Goal: Information Seeking & Learning: Learn about a topic

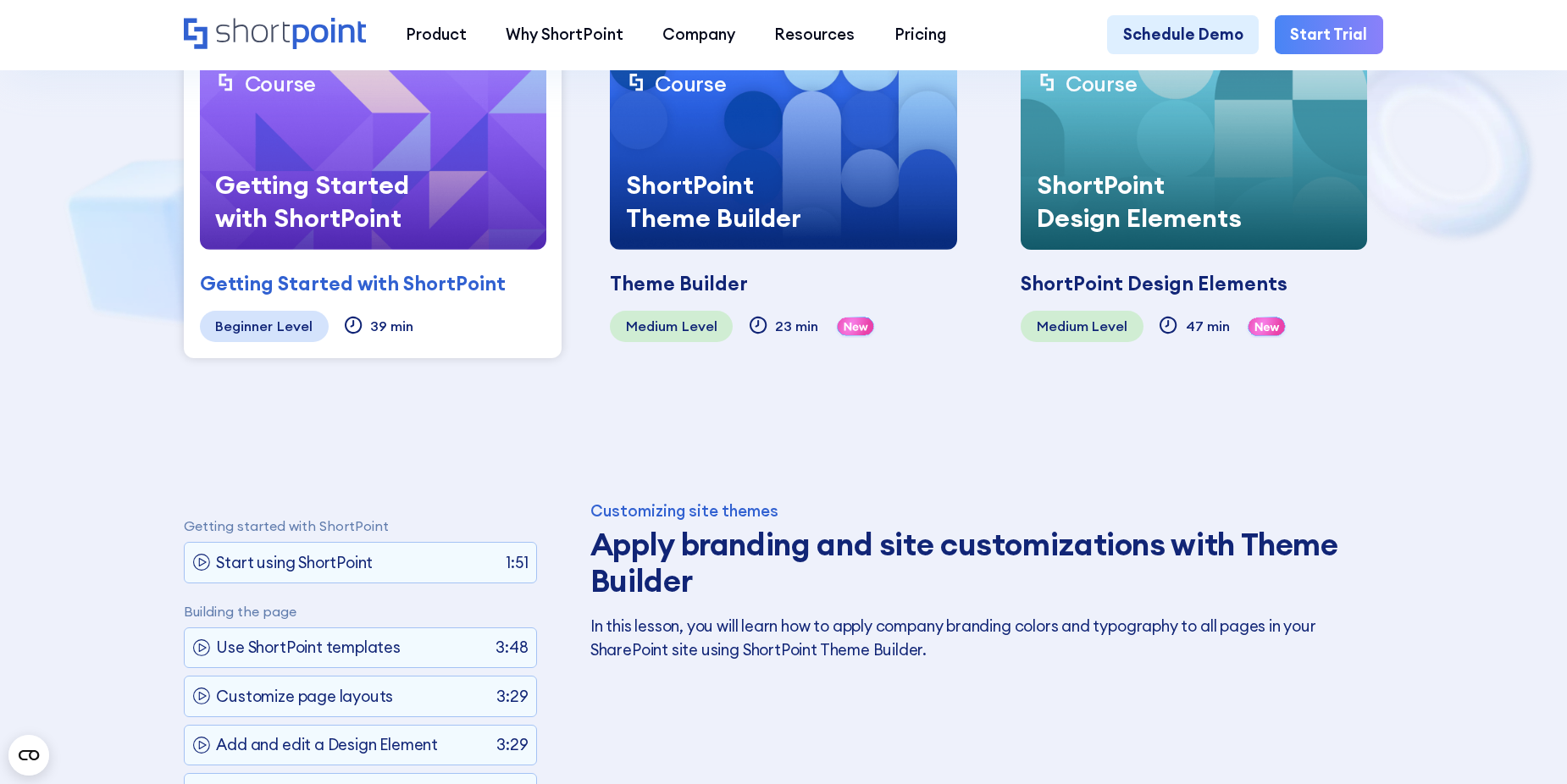
scroll to position [339, 0]
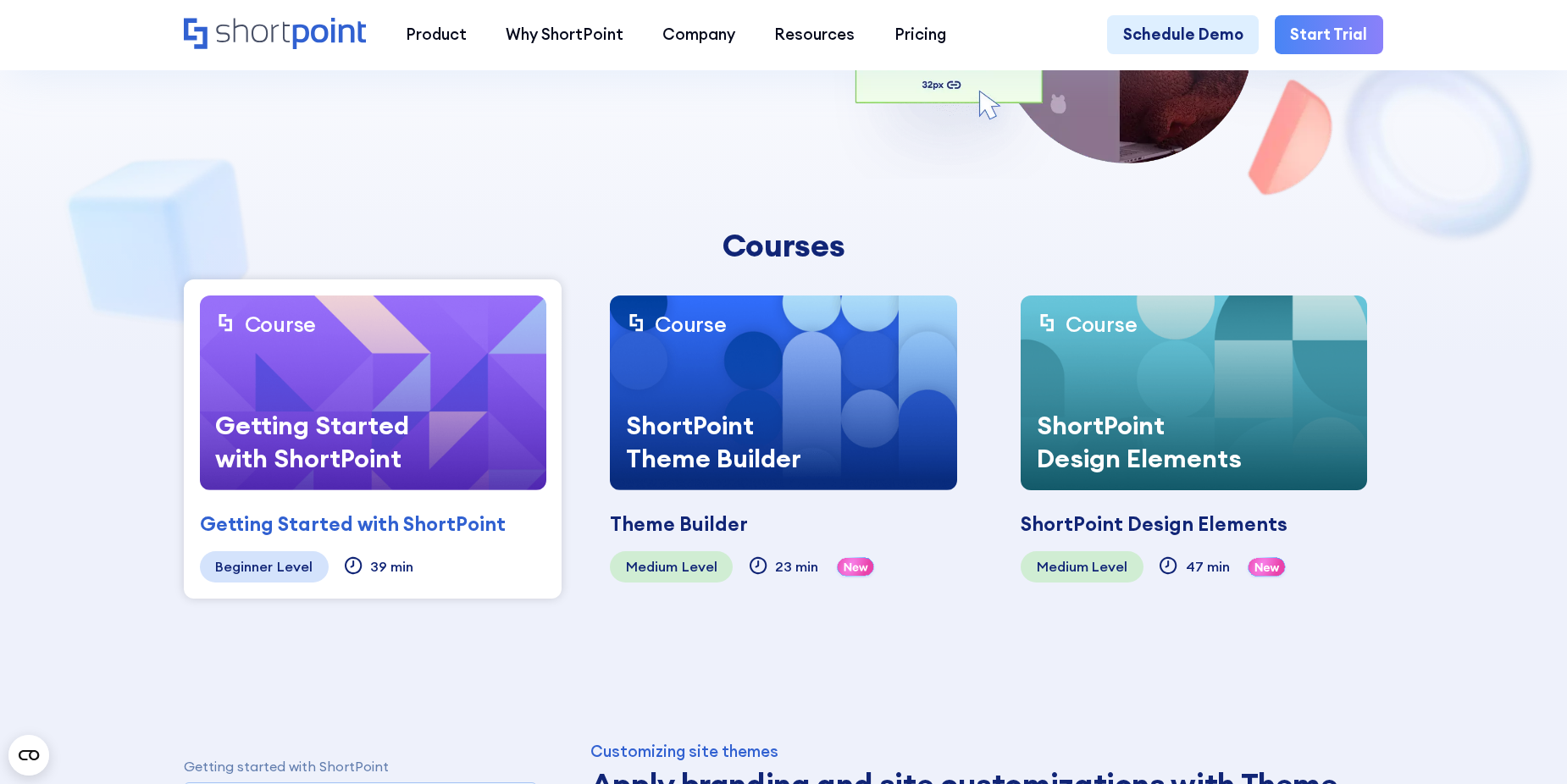
click at [1238, 437] on div "ShortPoint Design Elements" at bounding box center [1144, 442] width 247 height 98
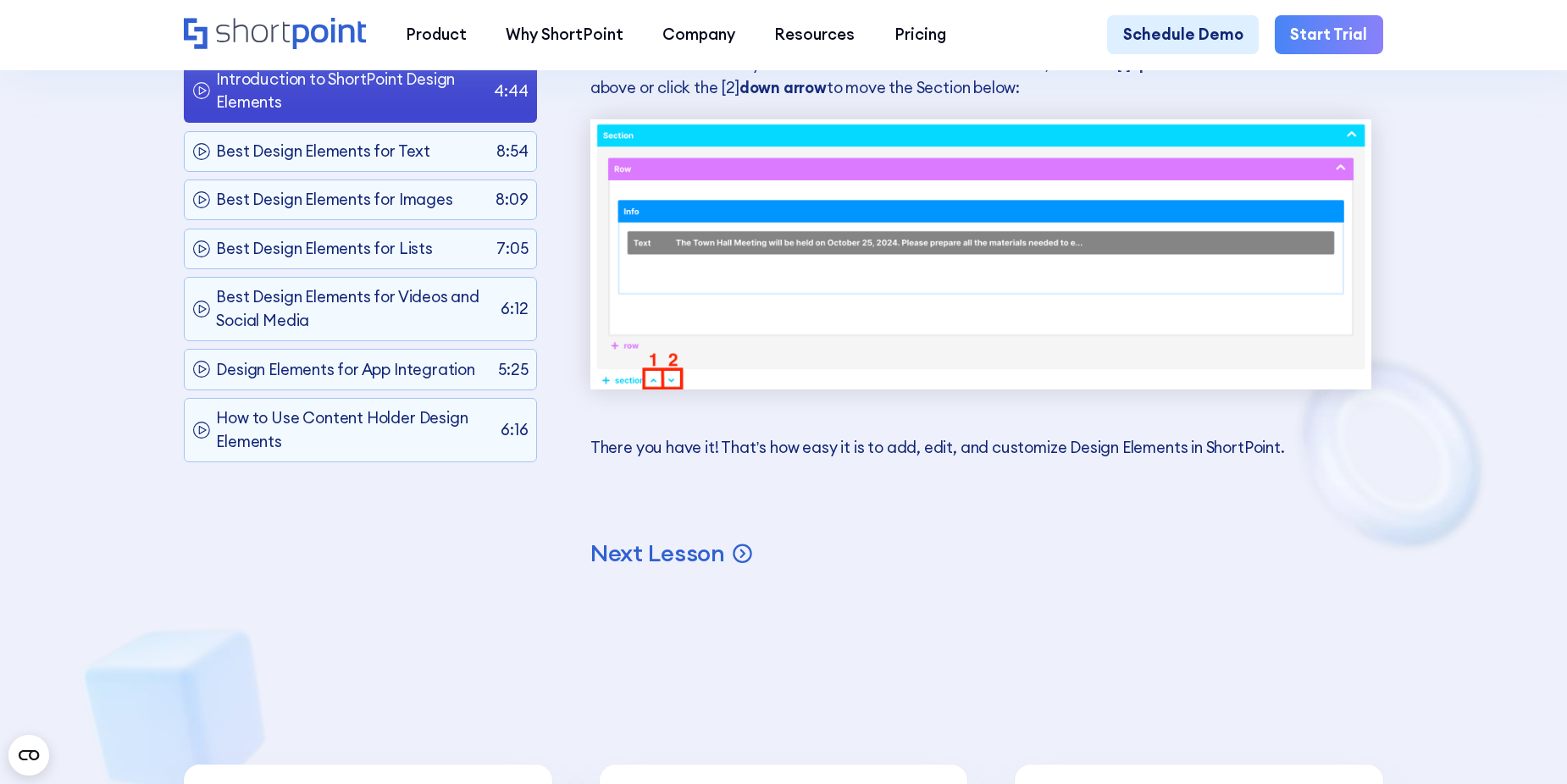
scroll to position [14732, 0]
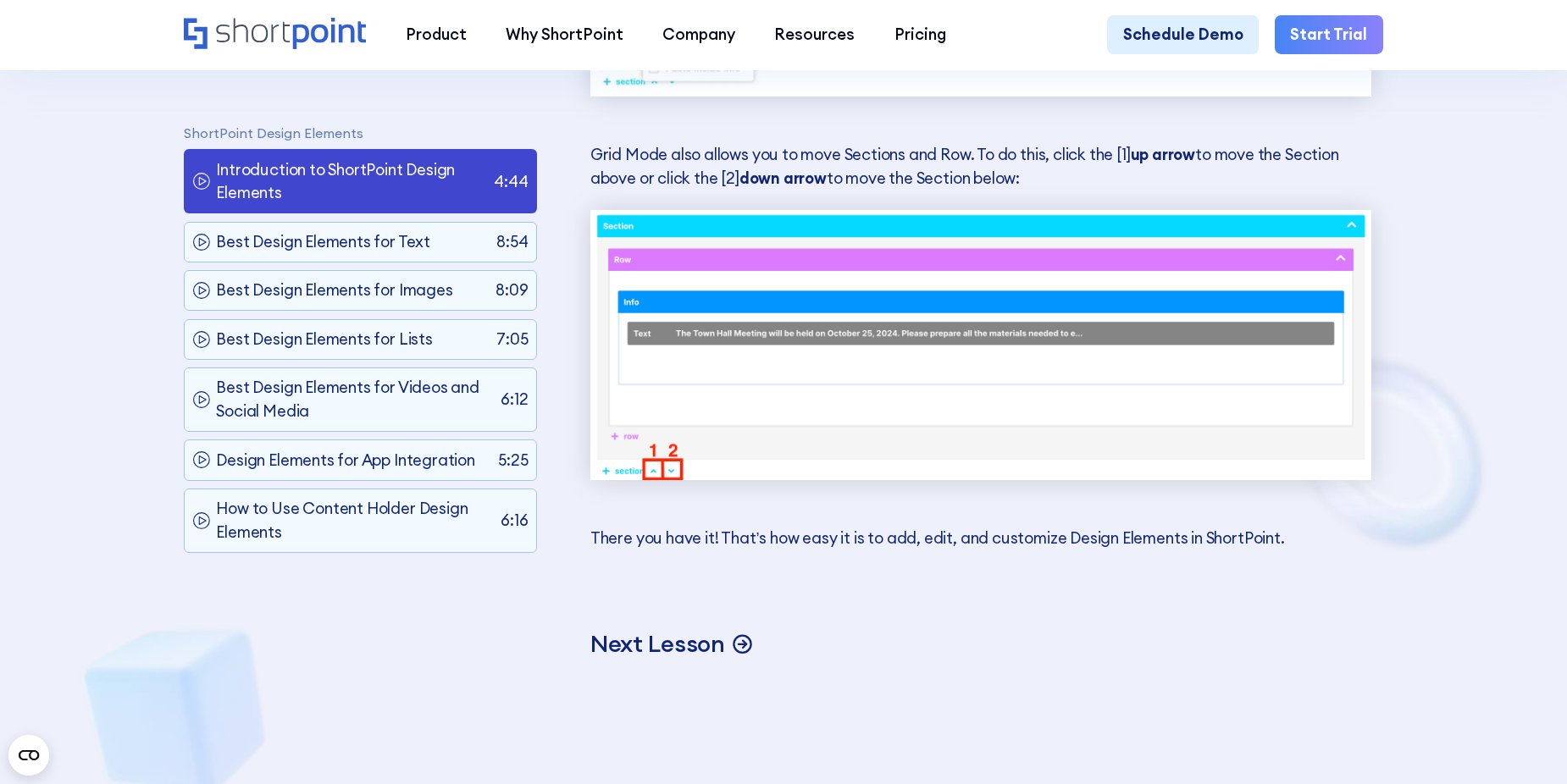
click at [653, 659] on p "Next Lesson" at bounding box center [658, 644] width 134 height 31
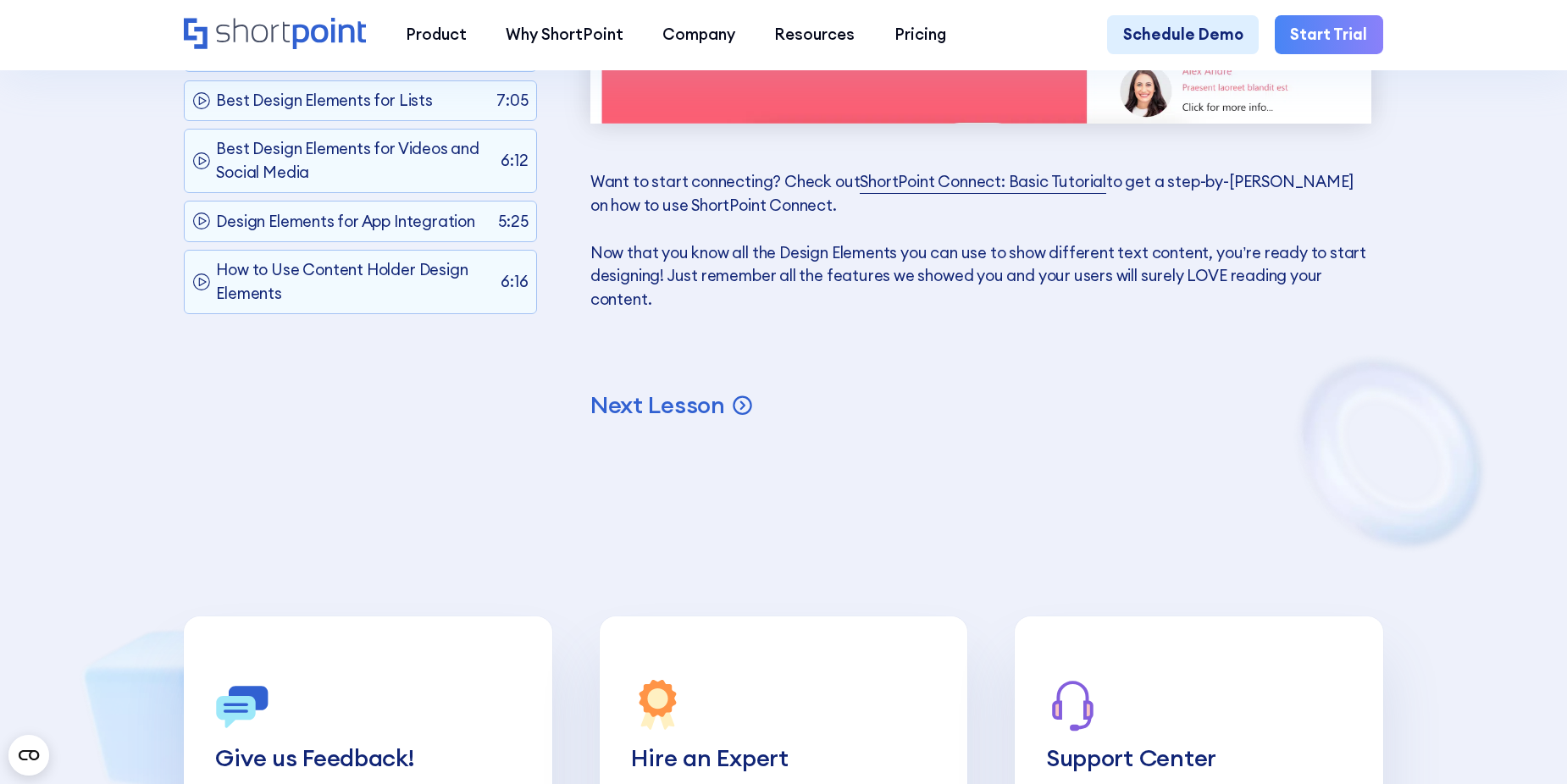
scroll to position [20622, 0]
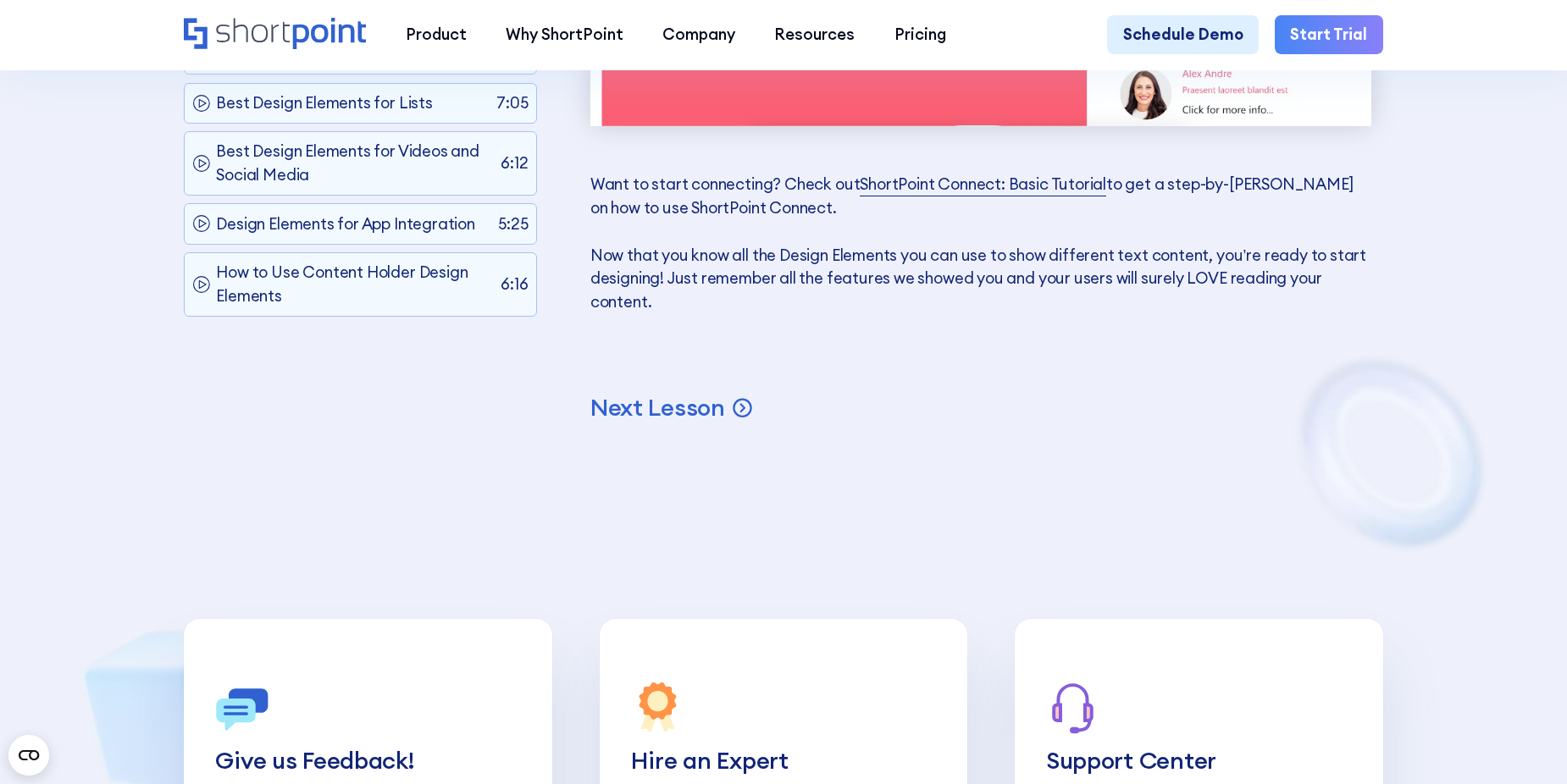
click at [659, 422] on p "Next Lesson" at bounding box center [658, 408] width 134 height 31
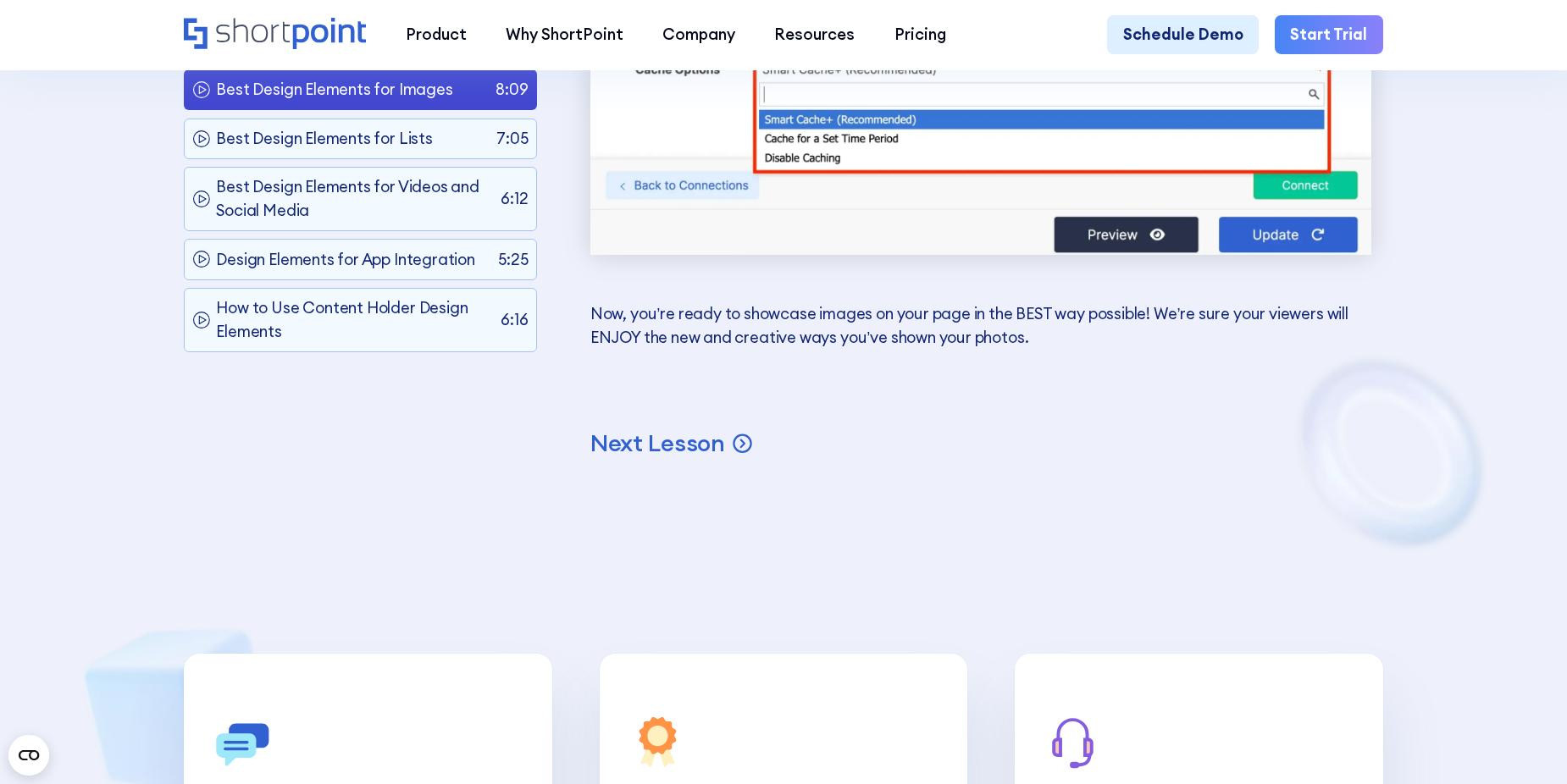
scroll to position [17658, 0]
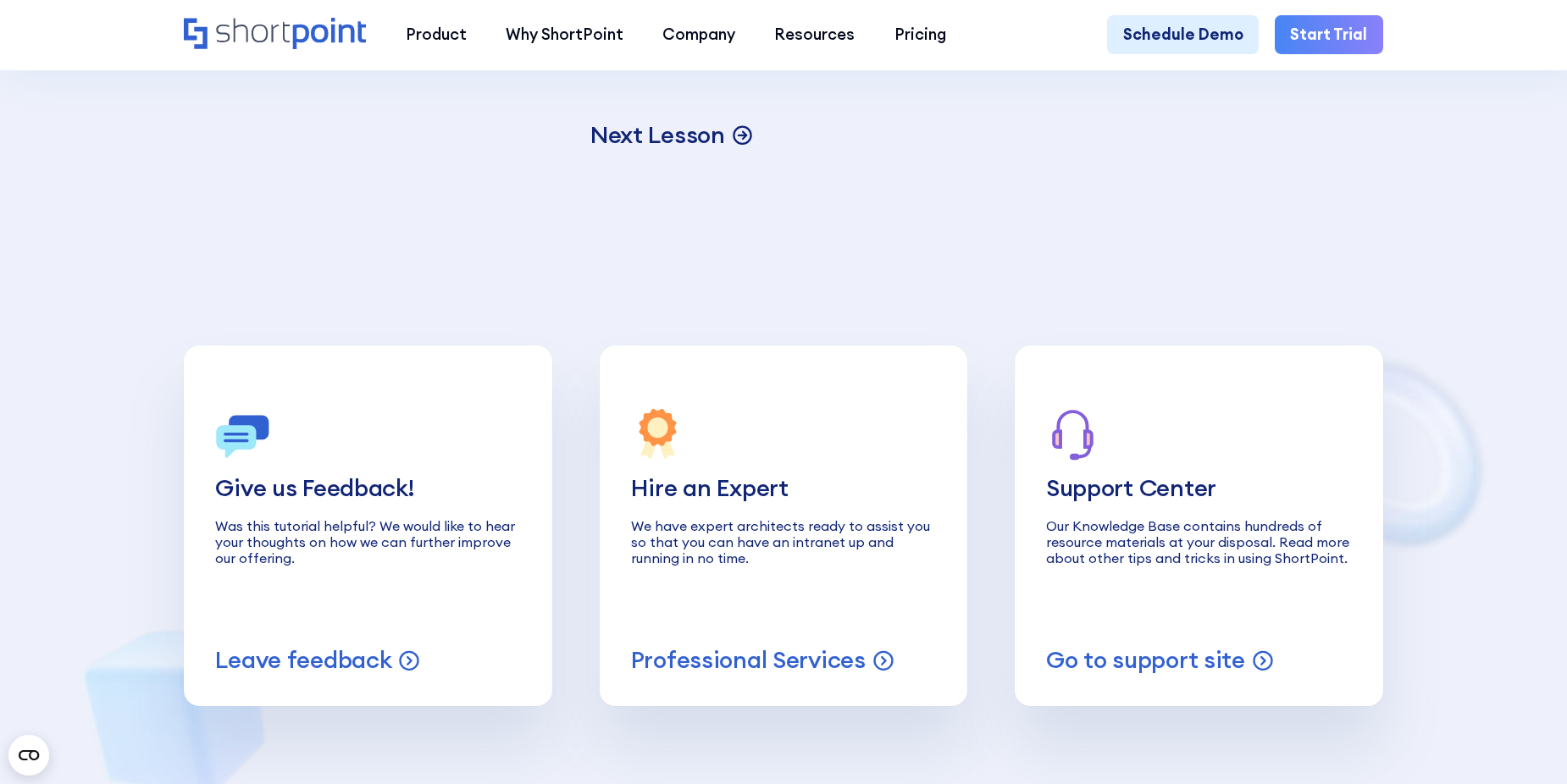
click at [640, 149] on p "Next Lesson" at bounding box center [658, 135] width 134 height 31
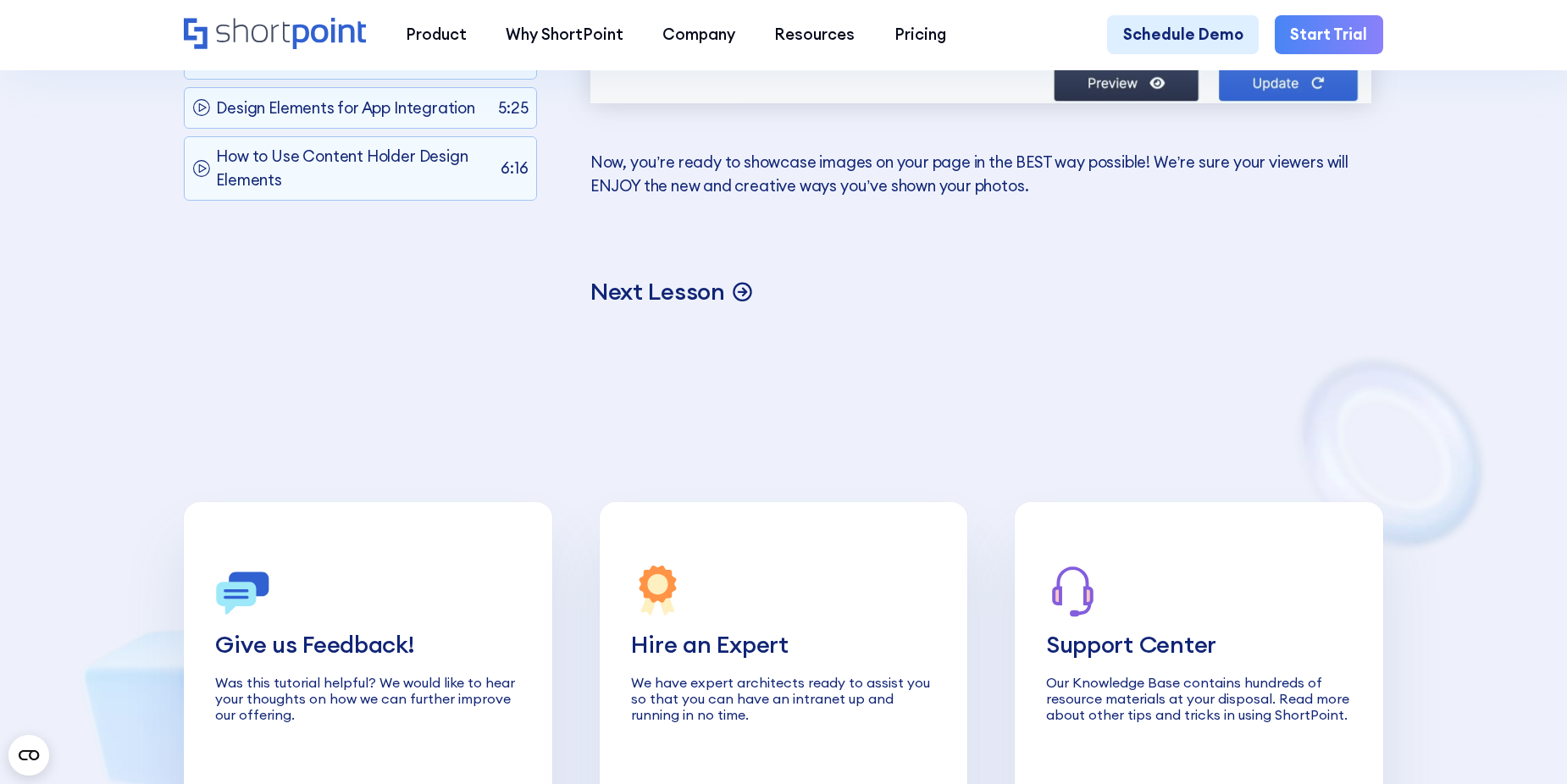
scroll to position [17235, 0]
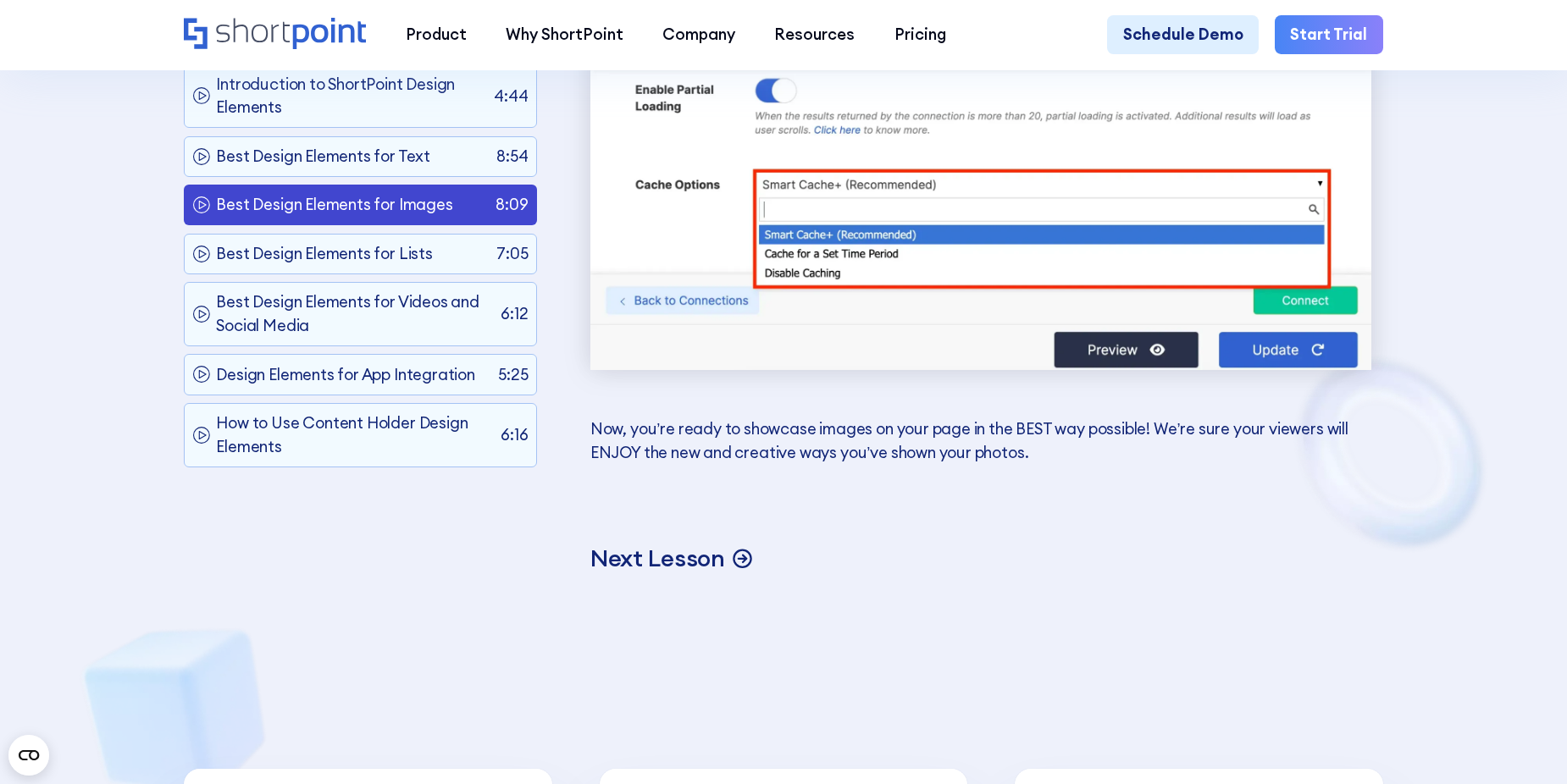
click at [659, 573] on p "Next Lesson" at bounding box center [658, 558] width 134 height 31
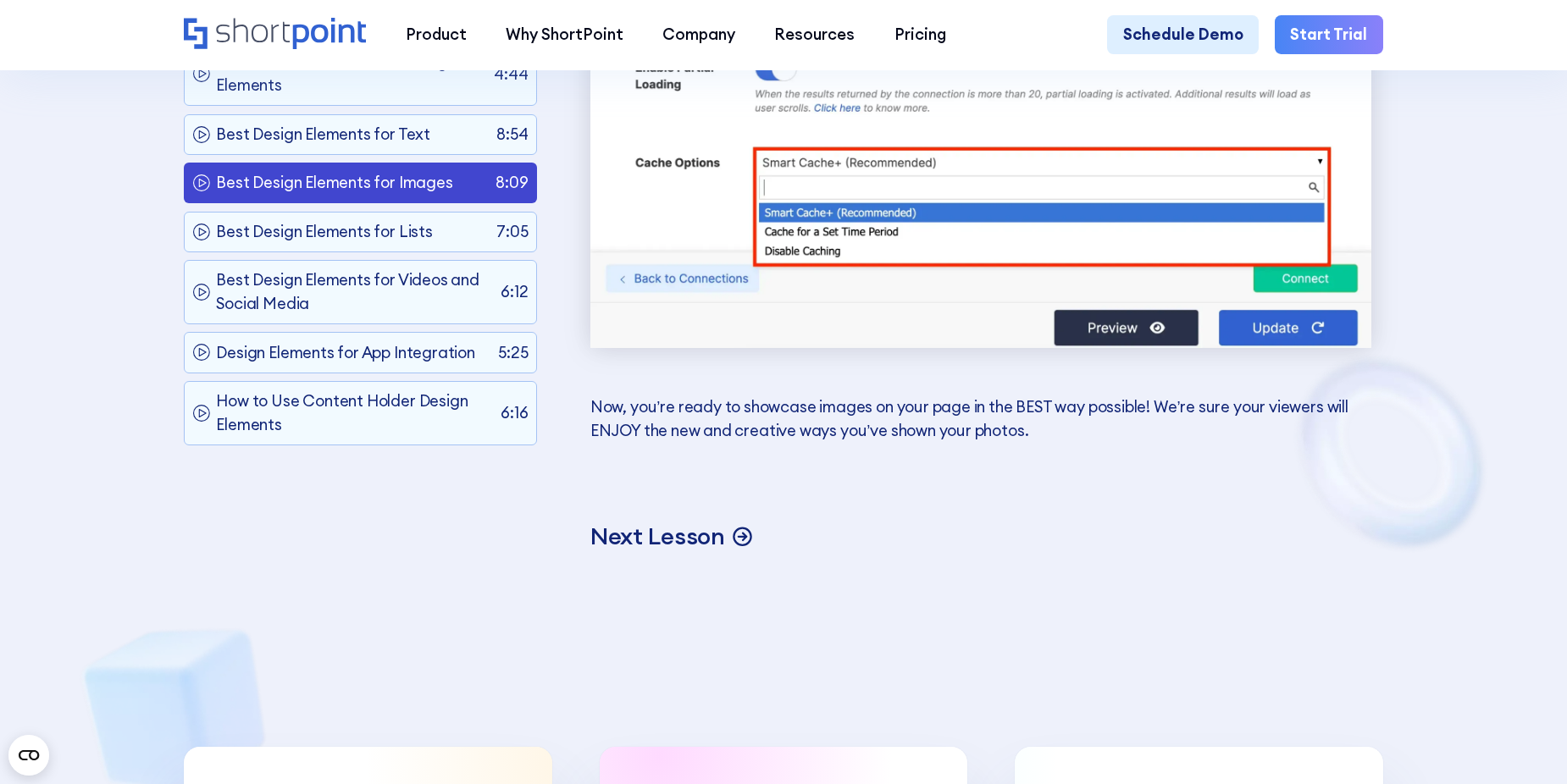
scroll to position [17489, 0]
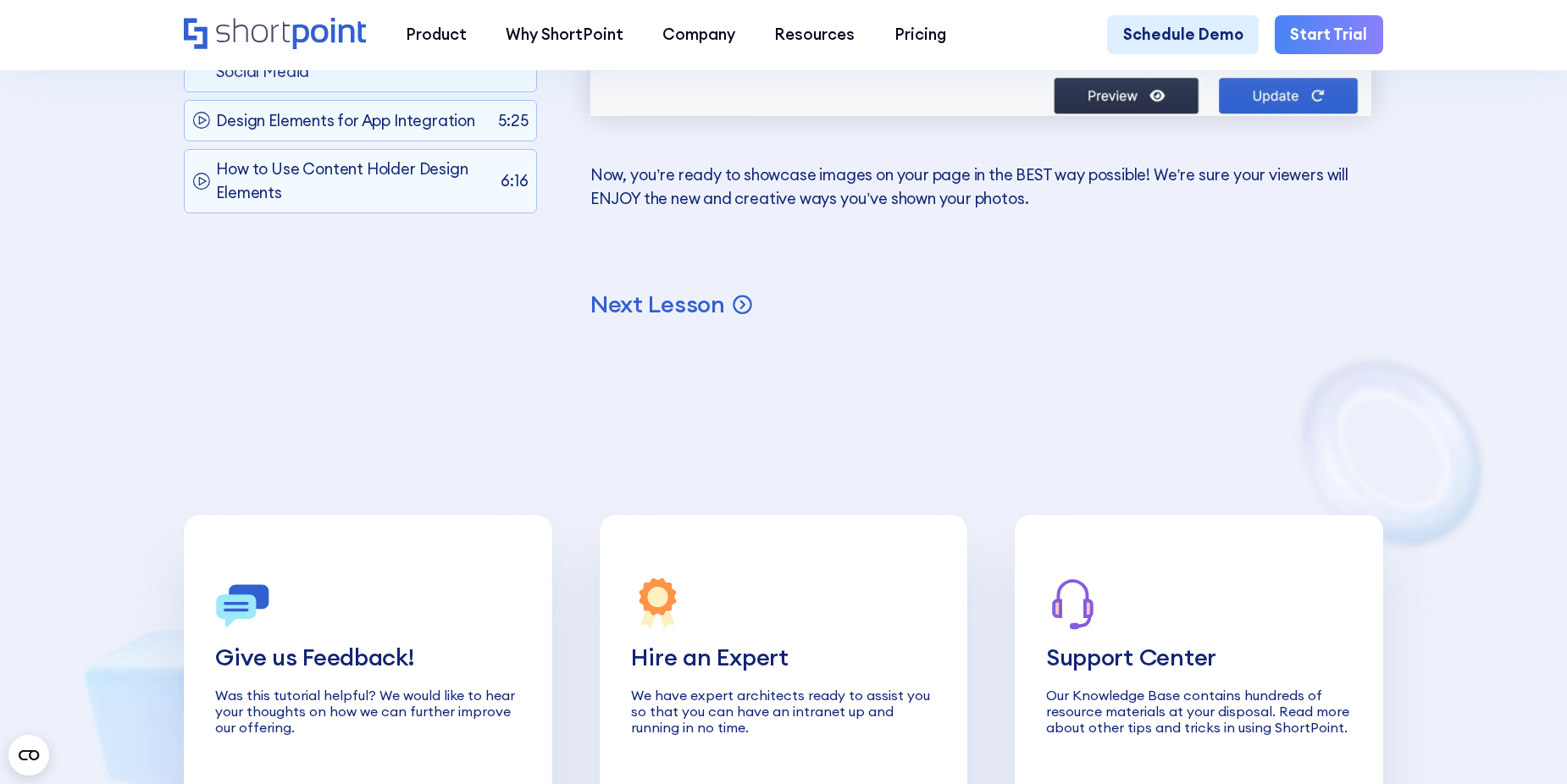
drag, startPoint x: 659, startPoint y: 462, endPoint x: 657, endPoint y: 439, distance: 23.1
click at [658, 319] on p "Next Lesson" at bounding box center [658, 304] width 134 height 31
click at [342, 12] on p "Best Design Elements for Lists" at bounding box center [324, 0] width 216 height 24
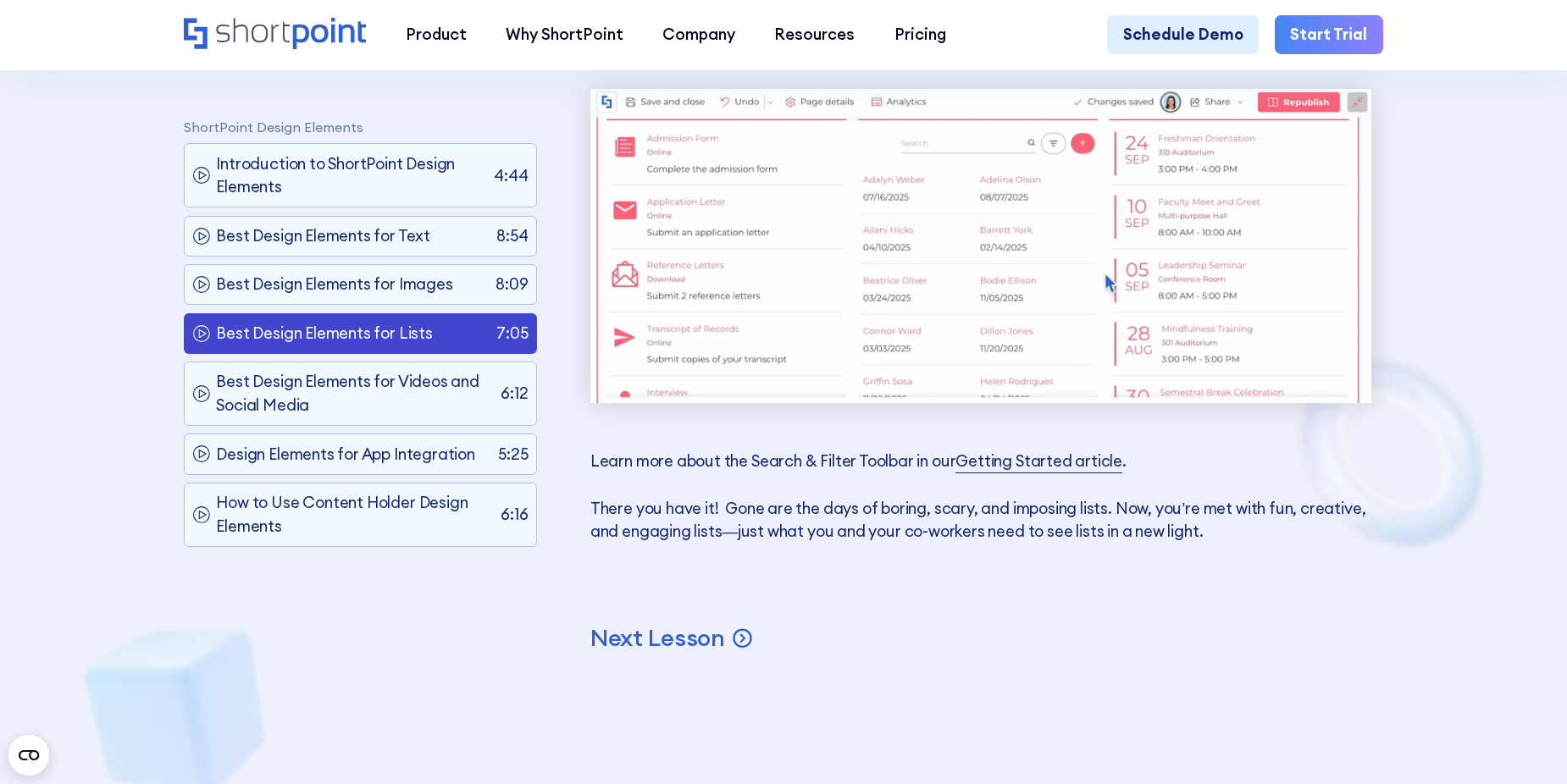
scroll to position [16981, 0]
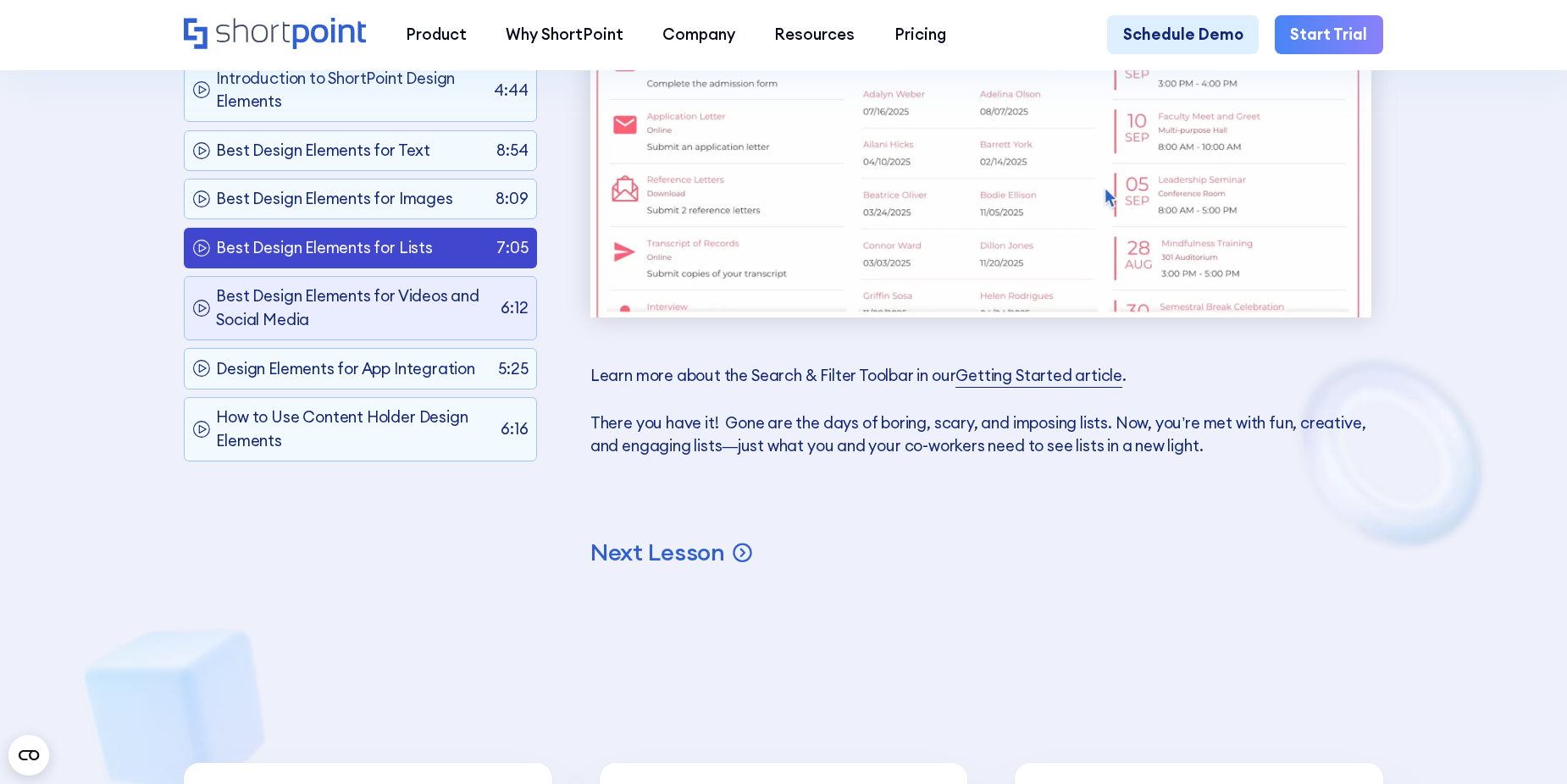
click at [346, 332] on p "Best Design Elements for Videos and Social Media" at bounding box center [354, 308] width 276 height 48
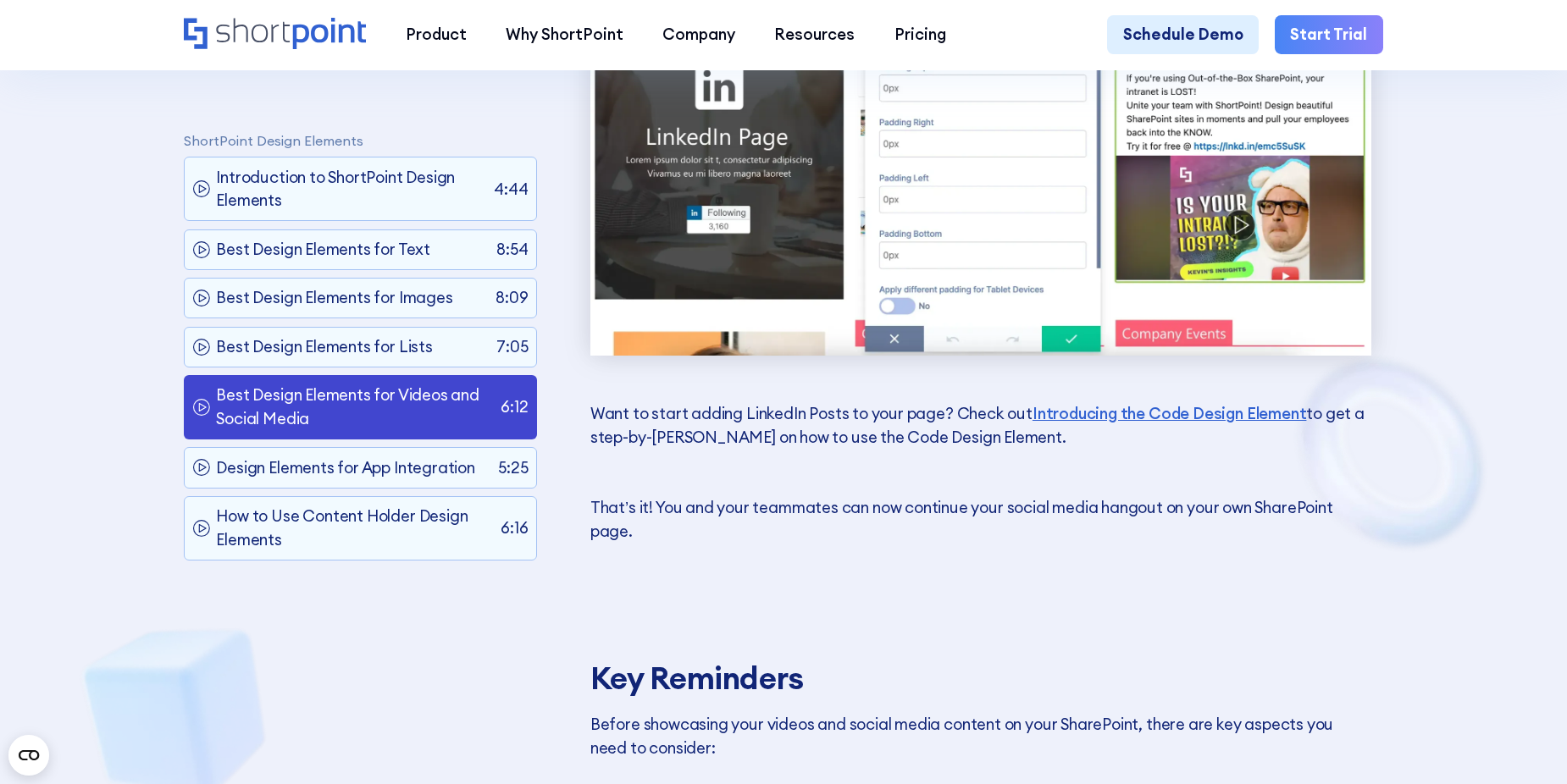
scroll to position [15965, 0]
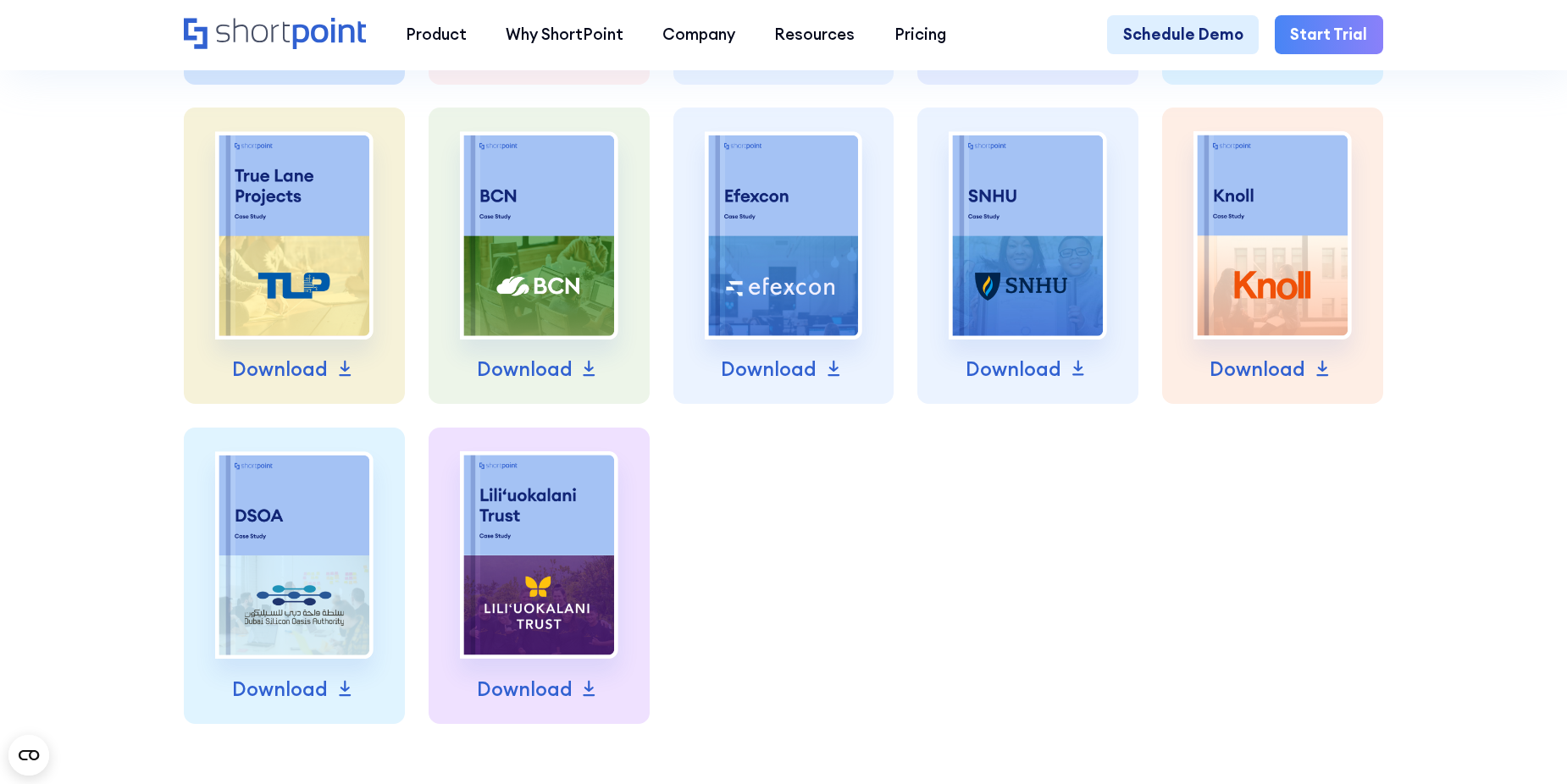
scroll to position [1440, 0]
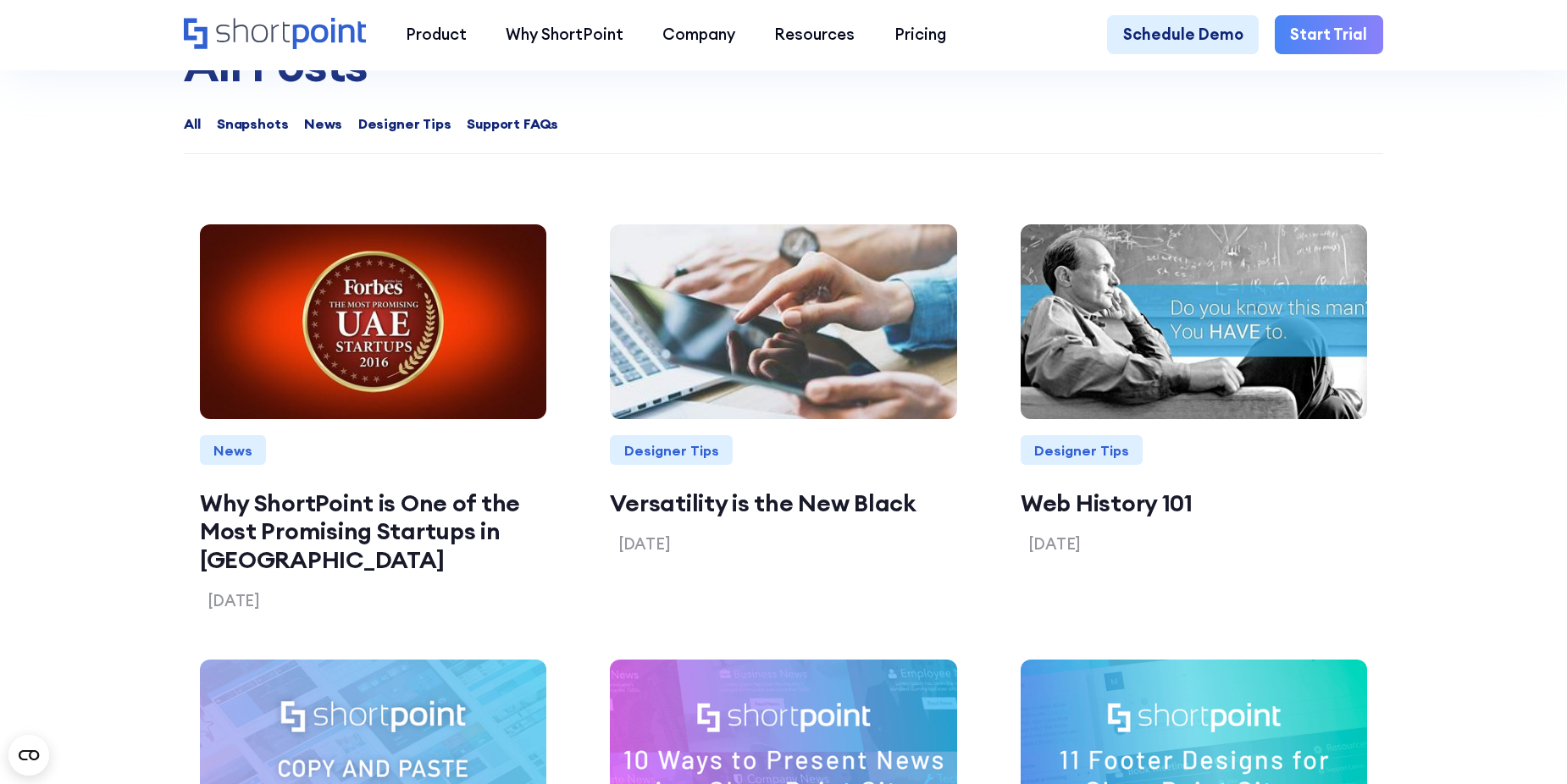
scroll to position [1778, 0]
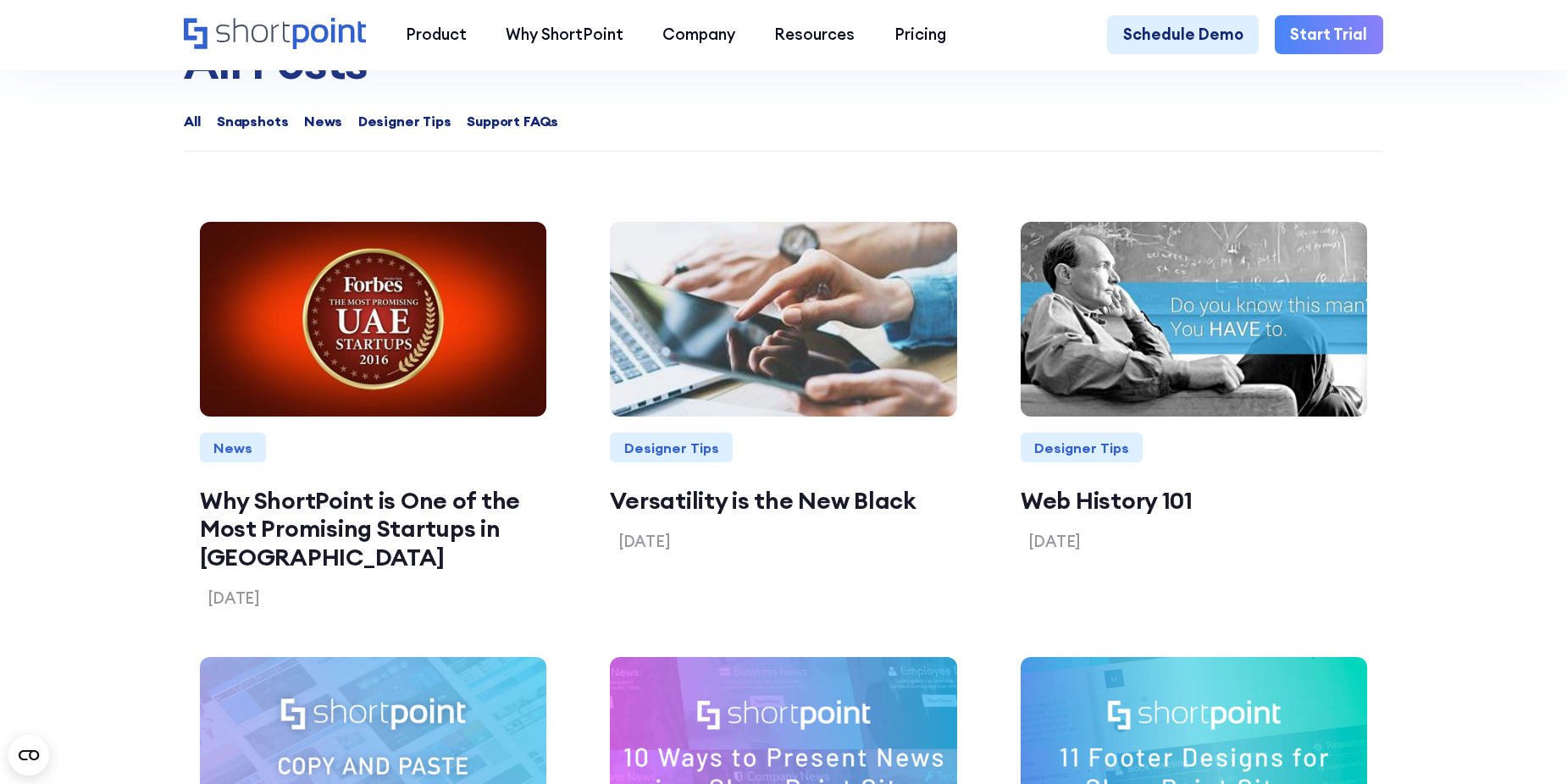
click at [386, 132] on span "Designer Tips" at bounding box center [405, 121] width 93 height 20
click at [342, 114] on input "Designer Tips" at bounding box center [342, 114] width 0 height 0
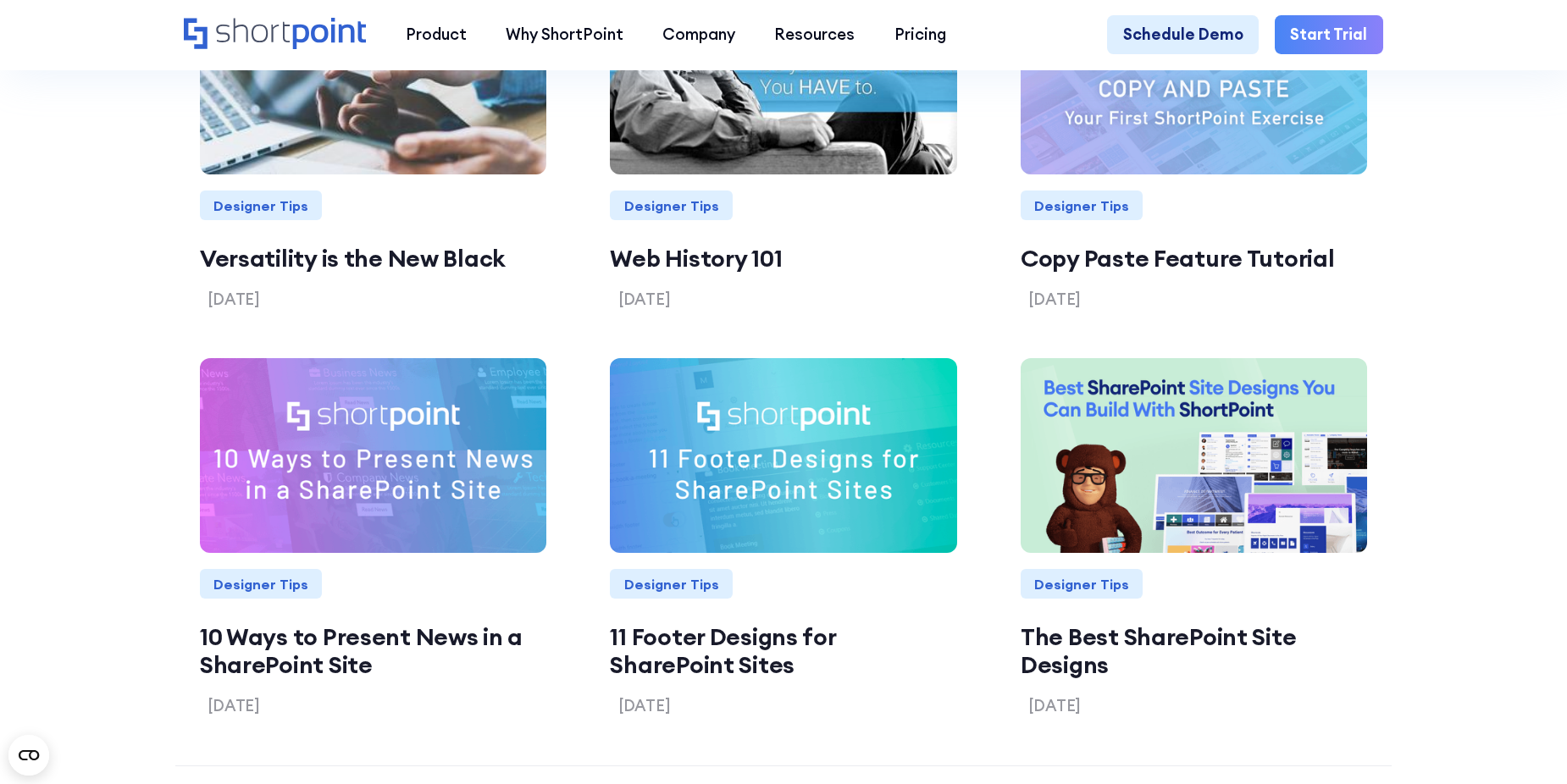
scroll to position [2094, 0]
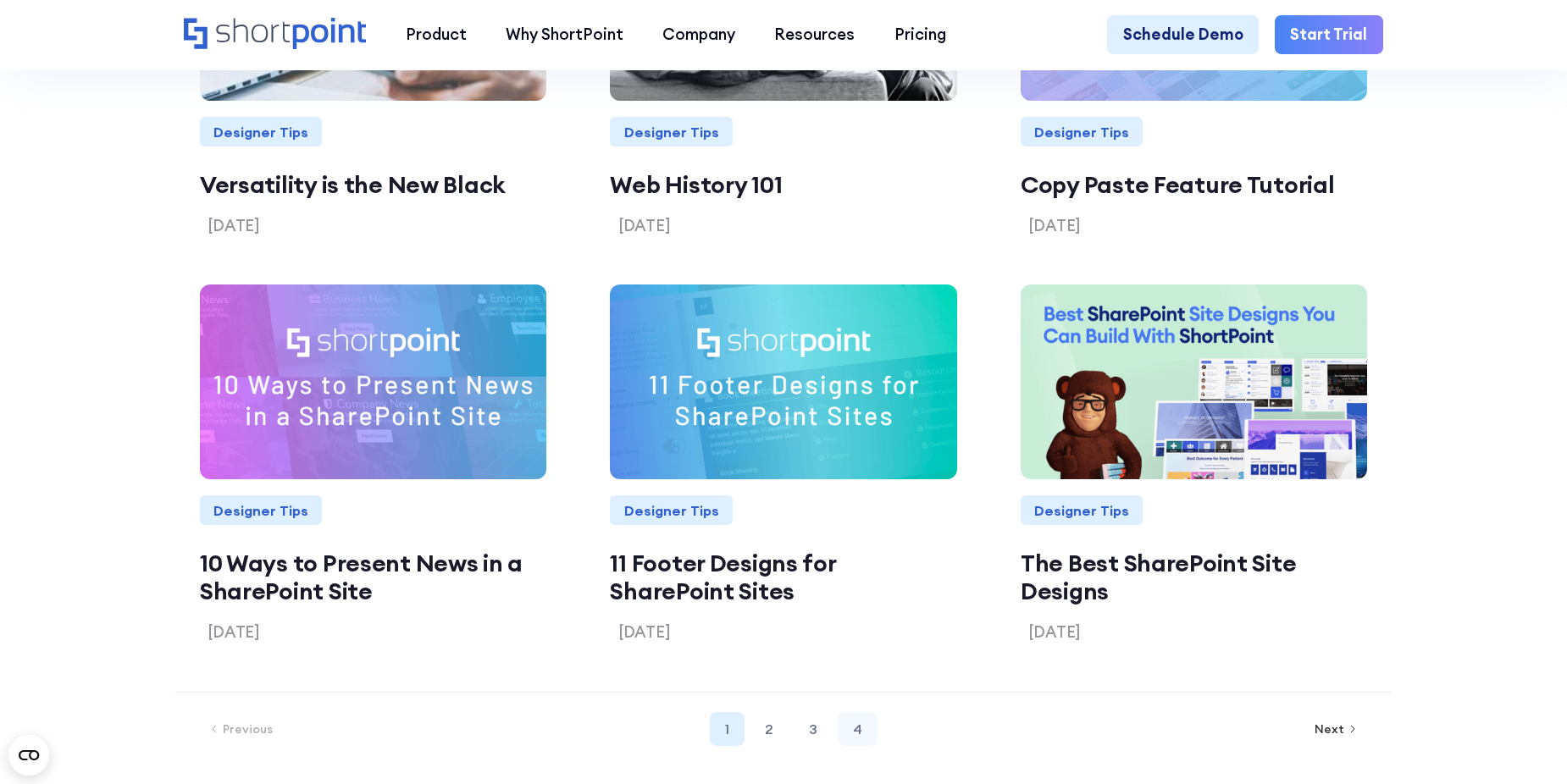
click at [841, 746] on link "4" at bounding box center [857, 729] width 40 height 34
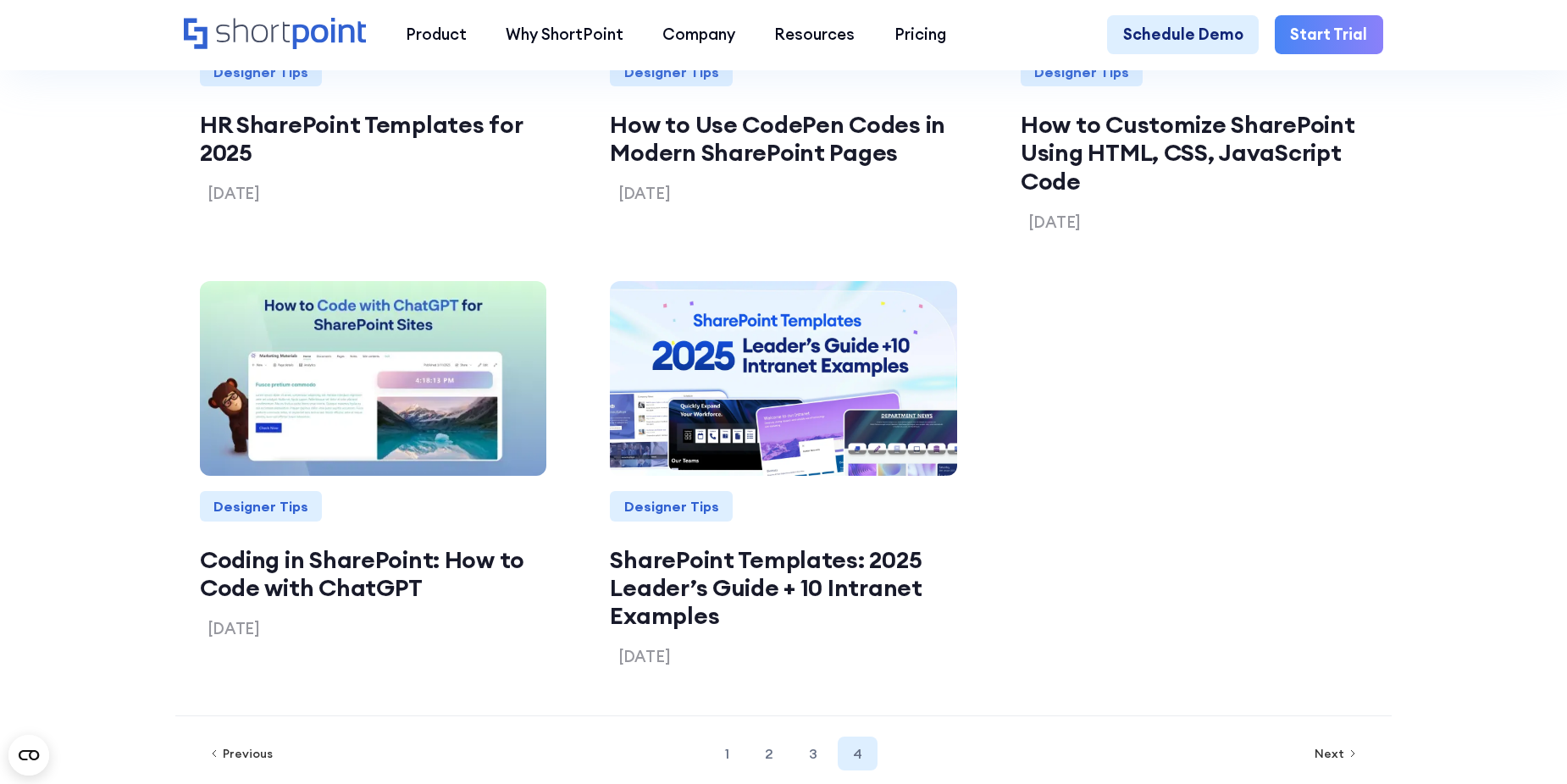
scroll to position [2179, 0]
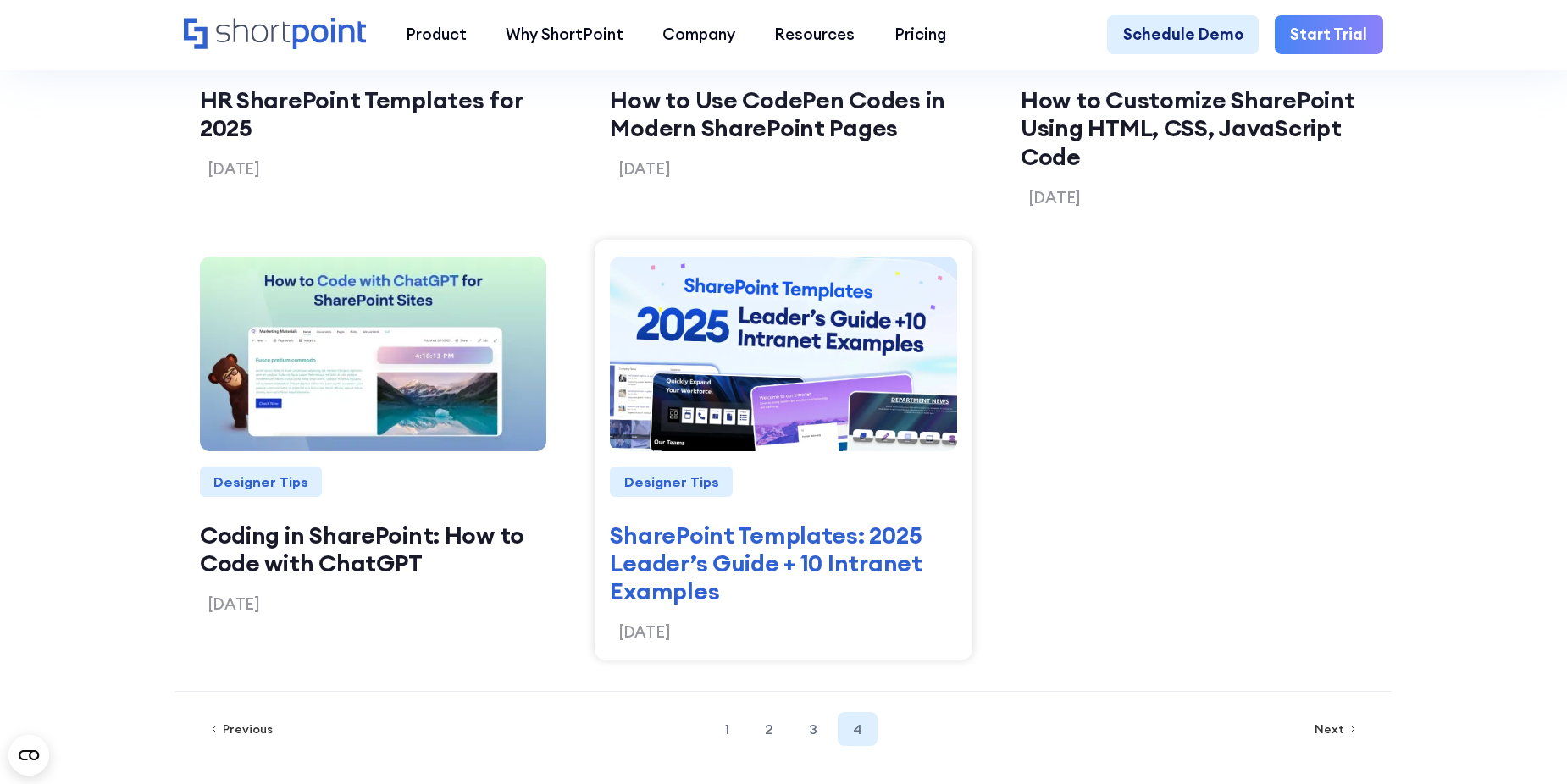
click at [719, 567] on link "SharePoint Templates: 2025 Leader’s Guide + 10 Intranet Examples" at bounding box center [784, 563] width 347 height 85
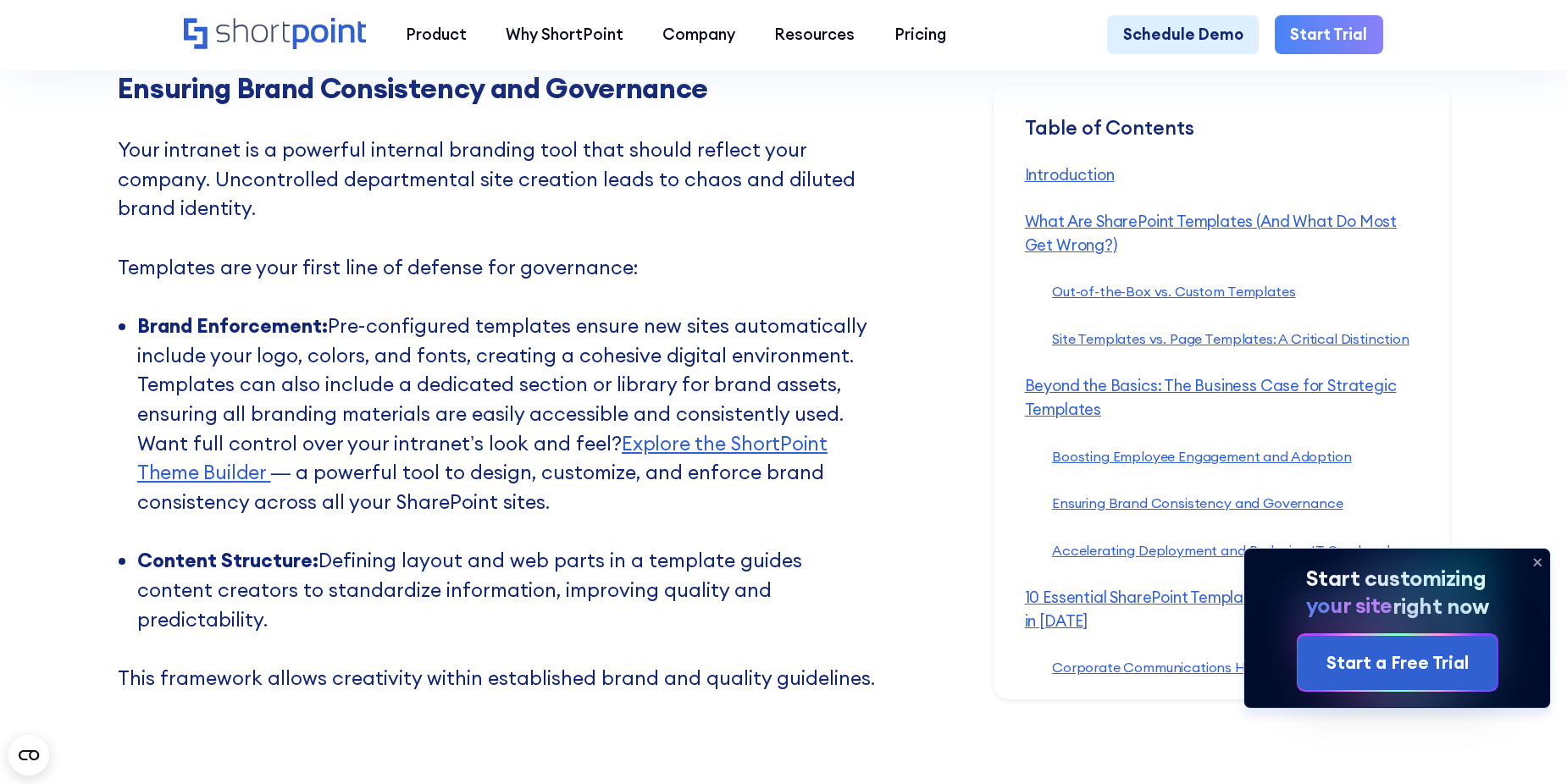
scroll to position [6943, 0]
